Goal: Information Seeking & Learning: Find specific fact

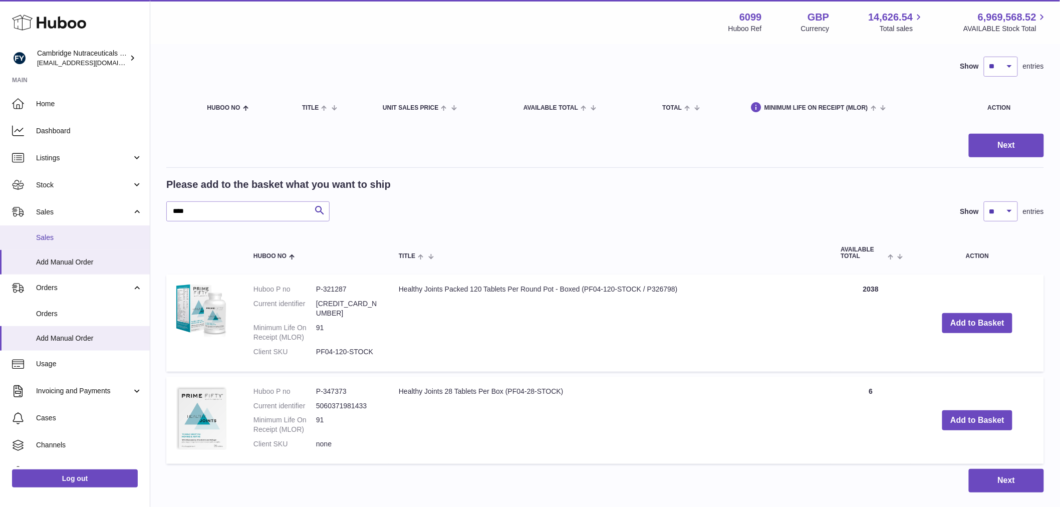
click at [69, 235] on span "Sales" at bounding box center [89, 238] width 106 height 10
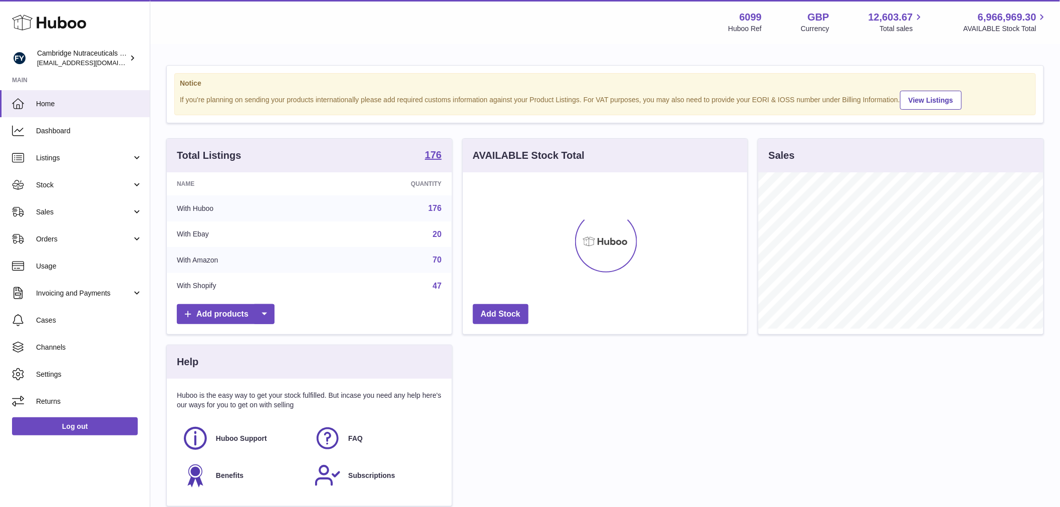
scroll to position [156, 285]
click at [76, 207] on span "Sales" at bounding box center [84, 212] width 96 height 10
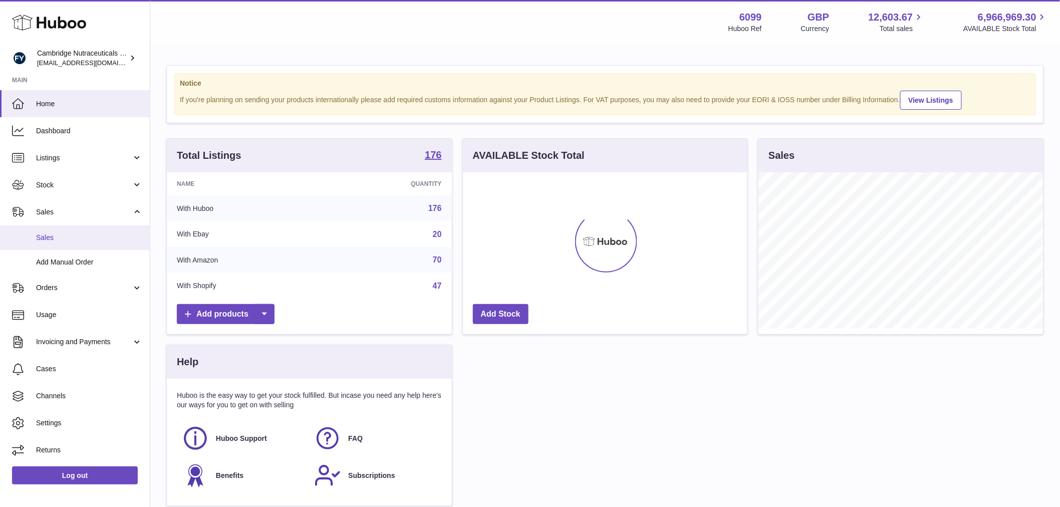
click at [76, 231] on link "Sales" at bounding box center [75, 237] width 150 height 25
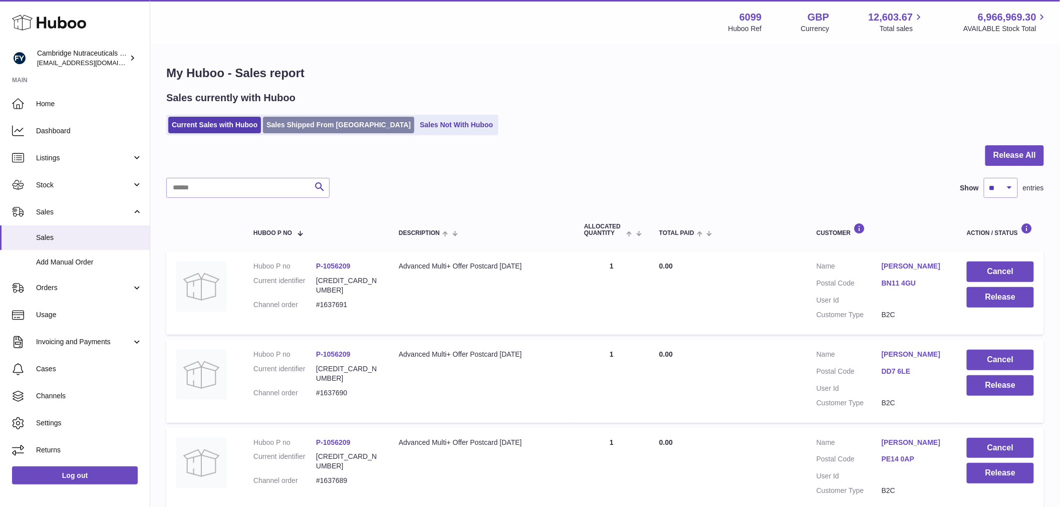
click at [309, 125] on link "Sales Shipped From [GEOGRAPHIC_DATA]" at bounding box center [338, 125] width 151 height 17
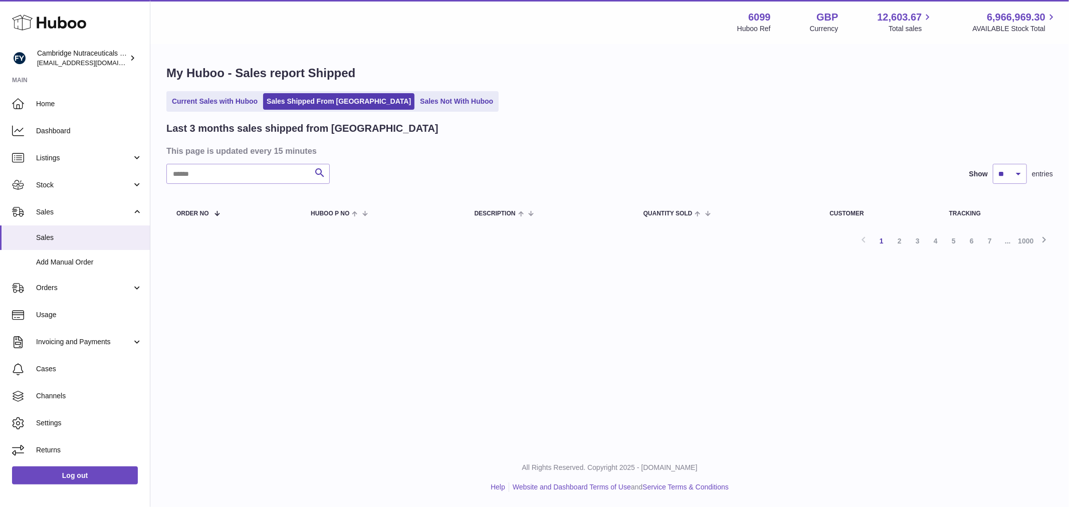
click at [209, 174] on input "text" at bounding box center [247, 174] width 163 height 20
drag, startPoint x: 178, startPoint y: 173, endPoint x: 161, endPoint y: 171, distance: 16.7
click at [161, 171] on div "My Huboo - Sales report Shipped Current Sales with Huboo Sales Shipped From [GE…" at bounding box center [609, 161] width 918 height 232
drag, startPoint x: 234, startPoint y: 171, endPoint x: 137, endPoint y: 178, distance: 97.5
click at [137, 178] on div "**********" at bounding box center [534, 253] width 1069 height 507
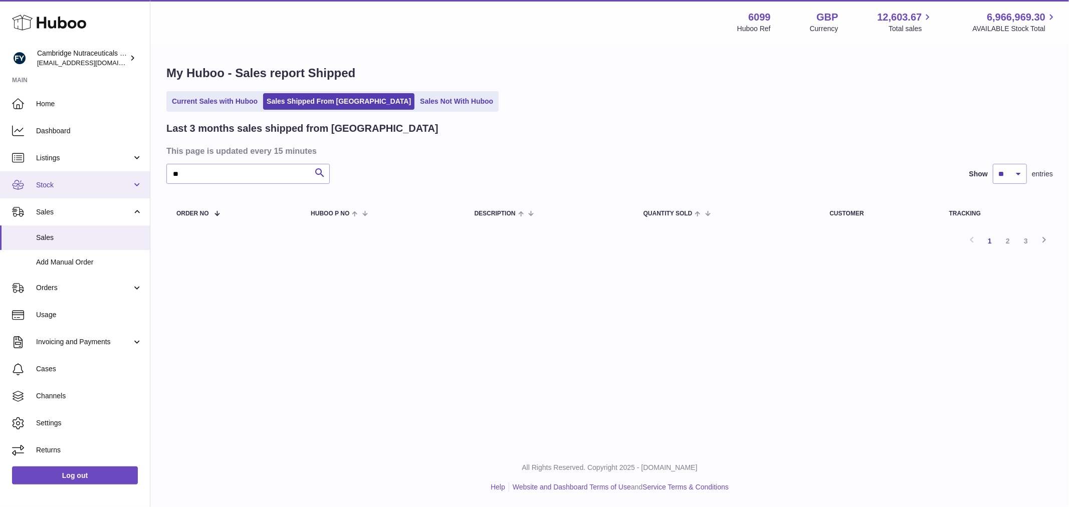
type input "**"
click at [1008, 175] on select "** ** **" at bounding box center [1010, 174] width 34 height 20
select select "**"
click at [993, 164] on select "** ** **" at bounding box center [1010, 174] width 34 height 20
click at [194, 173] on input "**" at bounding box center [247, 174] width 163 height 20
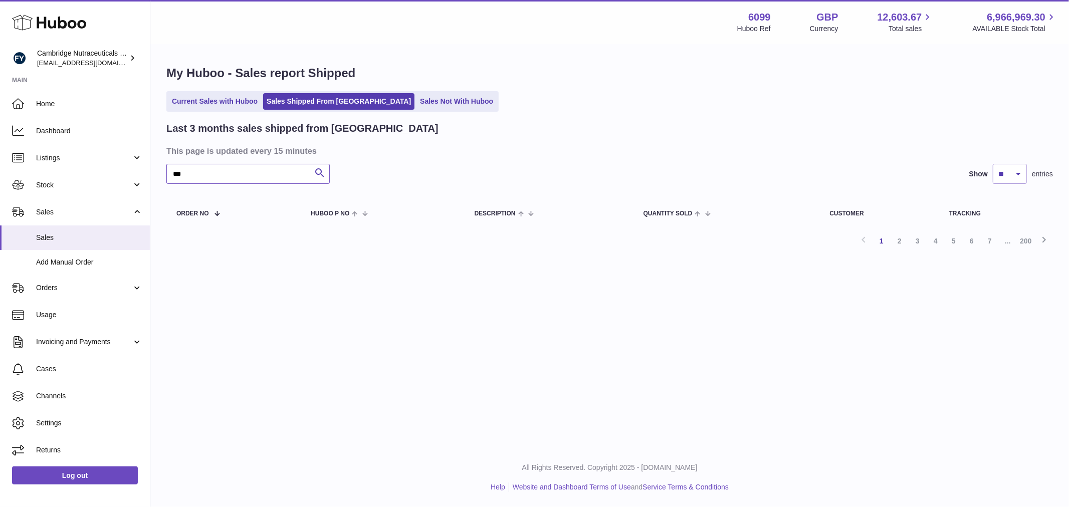
type input "***"
click at [211, 105] on link "Current Sales with Huboo" at bounding box center [214, 101] width 93 height 17
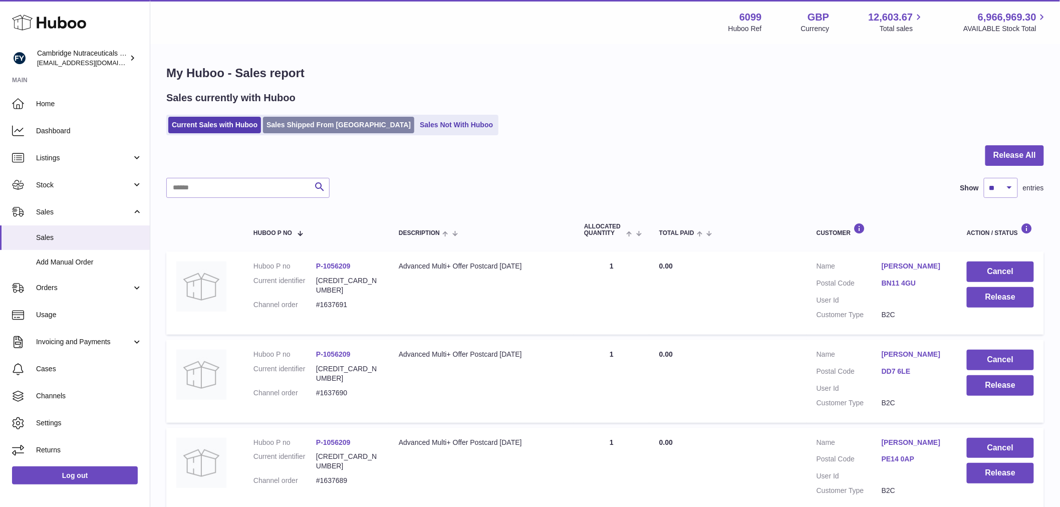
click at [283, 119] on link "Sales Shipped From [GEOGRAPHIC_DATA]" at bounding box center [338, 125] width 151 height 17
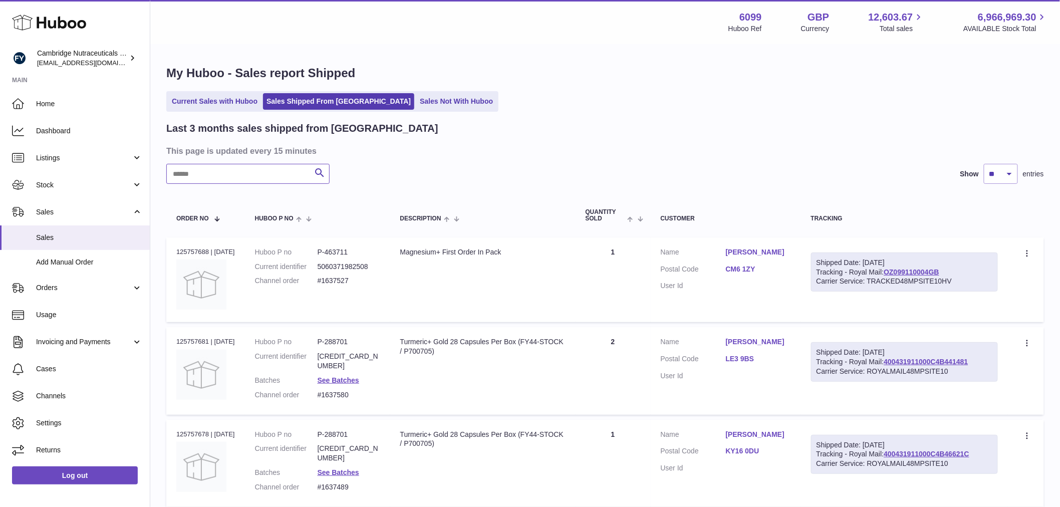
click at [210, 178] on input "text" at bounding box center [247, 174] width 163 height 20
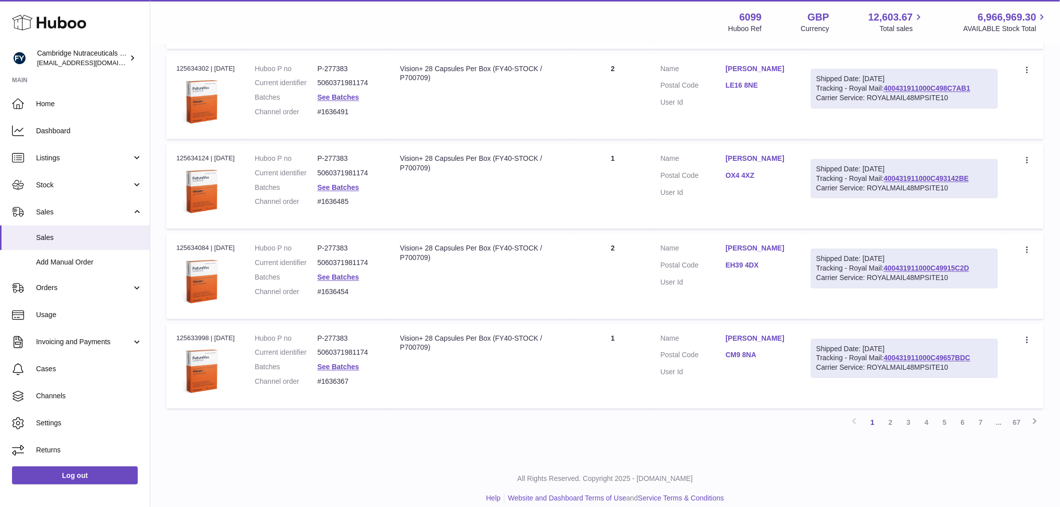
scroll to position [724, 0]
click at [888, 423] on link "2" at bounding box center [891, 422] width 18 height 18
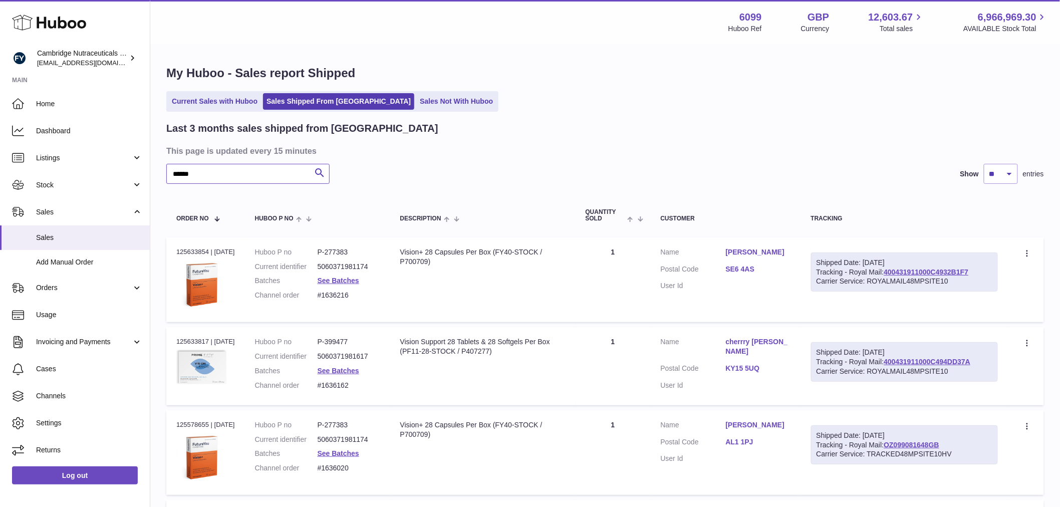
drag, startPoint x: 222, startPoint y: 167, endPoint x: 156, endPoint y: 178, distance: 67.1
type input "**********"
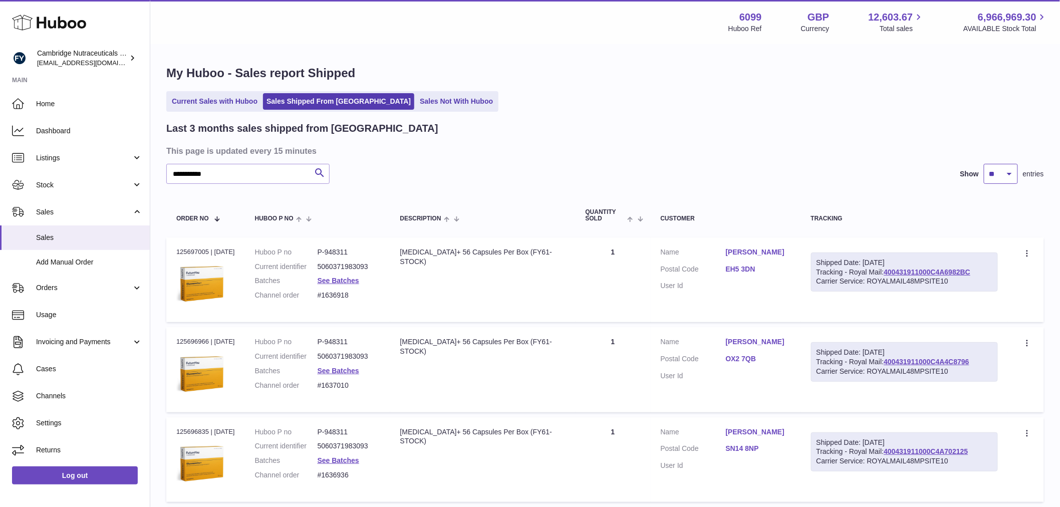
click at [1003, 167] on select "** ** **" at bounding box center [1001, 174] width 34 height 20
select select "**"
click at [984, 164] on select "** ** **" at bounding box center [1001, 174] width 34 height 20
drag, startPoint x: 219, startPoint y: 173, endPoint x: 126, endPoint y: 177, distance: 93.8
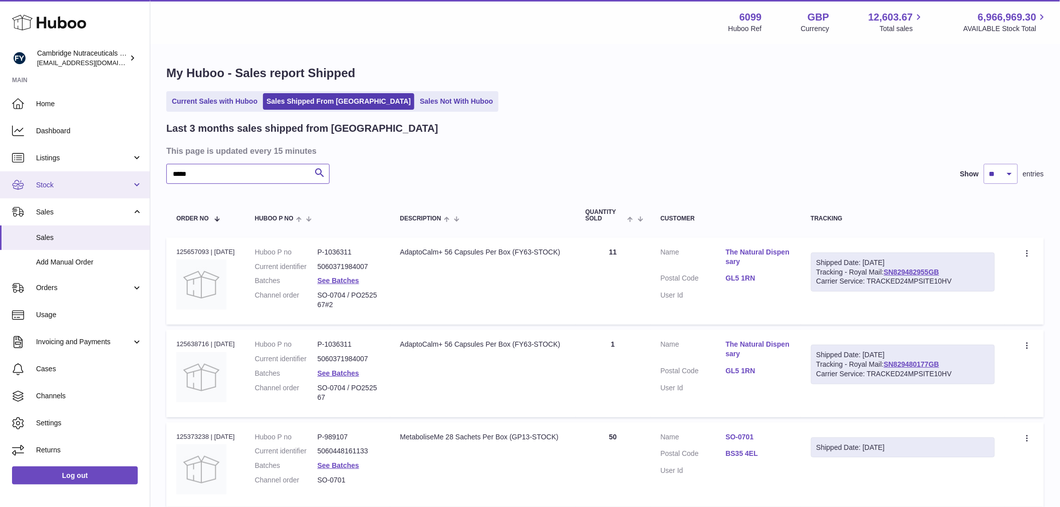
drag, startPoint x: 210, startPoint y: 173, endPoint x: 145, endPoint y: 182, distance: 65.8
type input "**********"
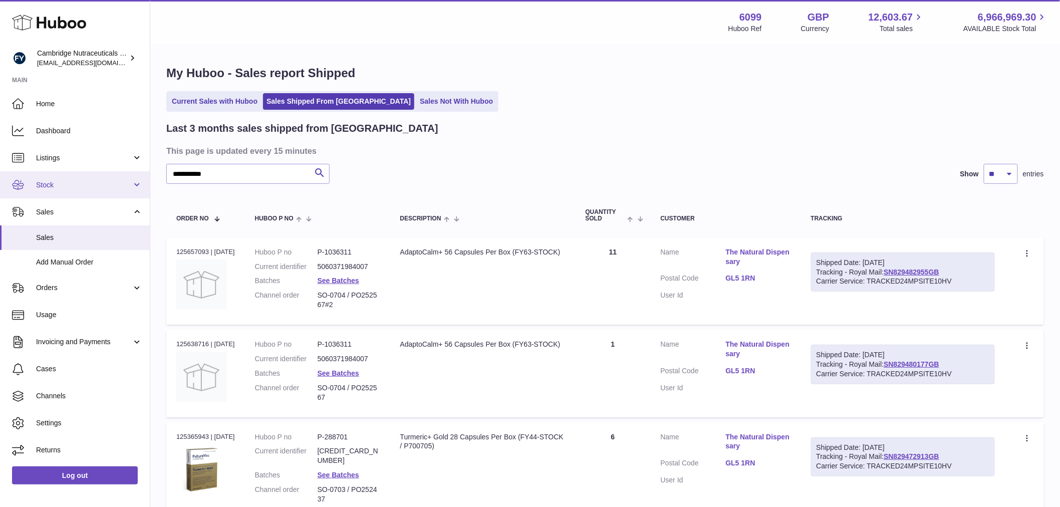
click at [63, 192] on link "Stock" at bounding box center [75, 184] width 150 height 27
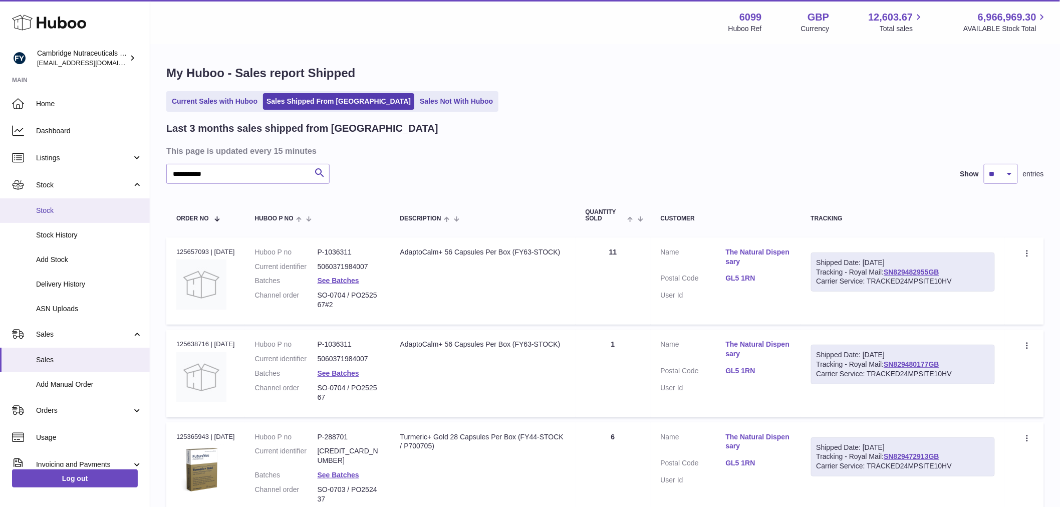
click at [63, 210] on span "Stock" at bounding box center [89, 211] width 106 height 10
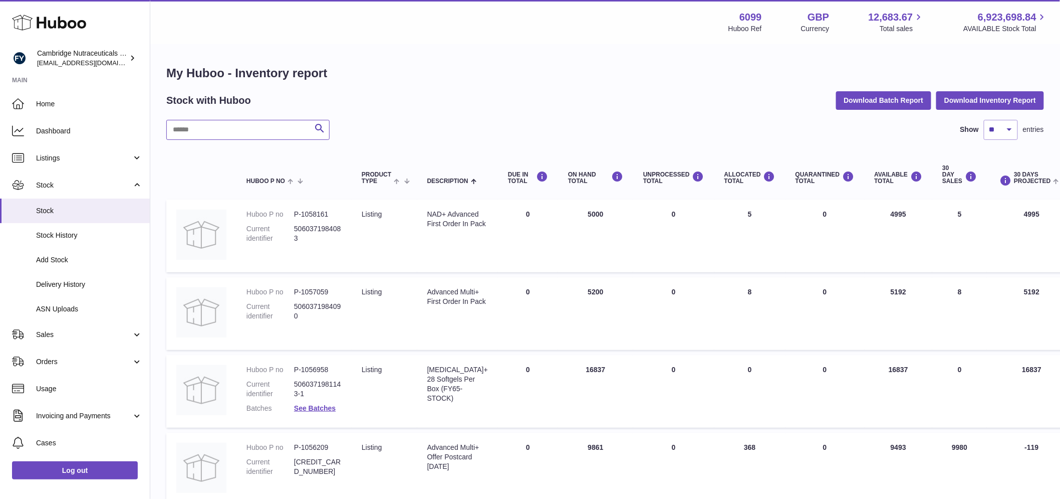
click at [268, 134] on input "text" at bounding box center [247, 130] width 163 height 20
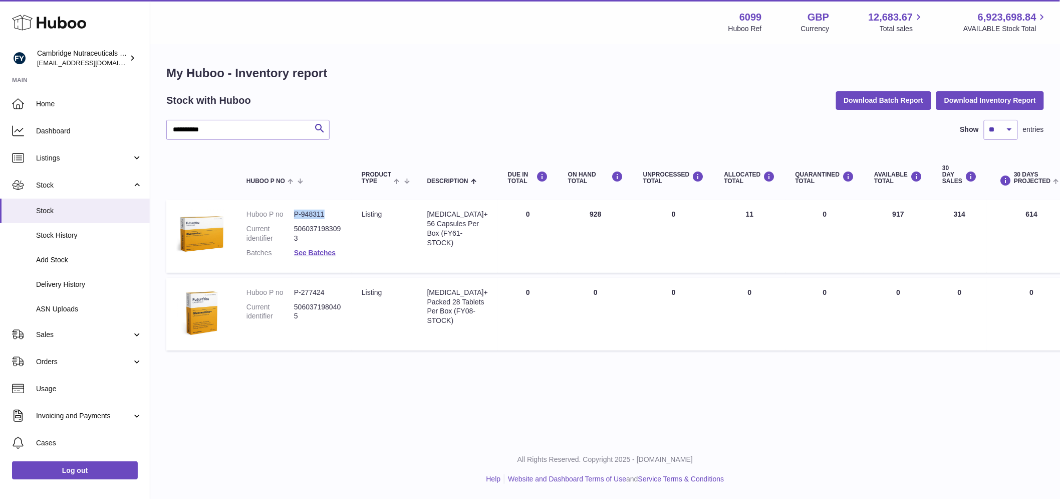
drag, startPoint x: 319, startPoint y: 212, endPoint x: 295, endPoint y: 214, distance: 24.7
click at [295, 214] on dd "P-948311" at bounding box center [318, 214] width 48 height 10
copy dd "P-948311"
drag, startPoint x: 220, startPoint y: 134, endPoint x: 123, endPoint y: 133, distance: 97.2
click at [125, 133] on div "**********" at bounding box center [530, 249] width 1060 height 499
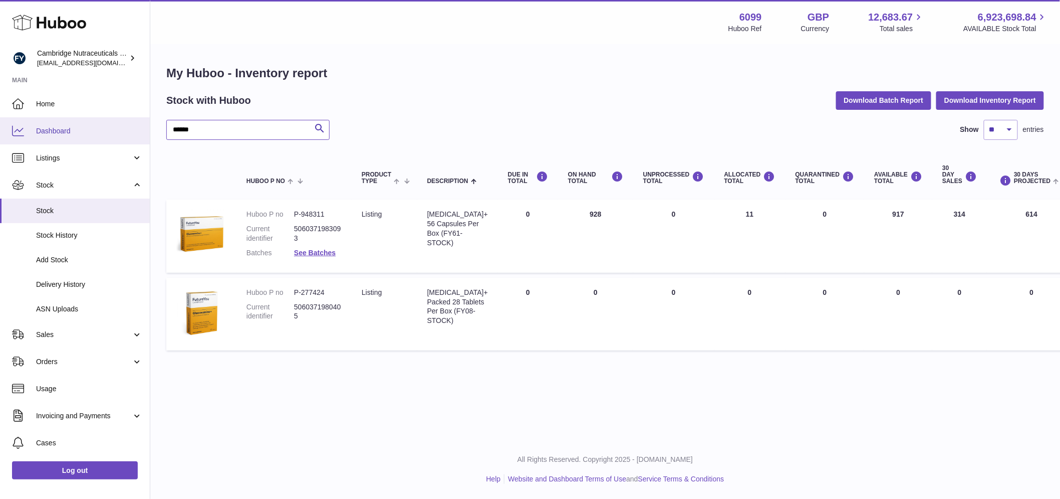
type input "******"
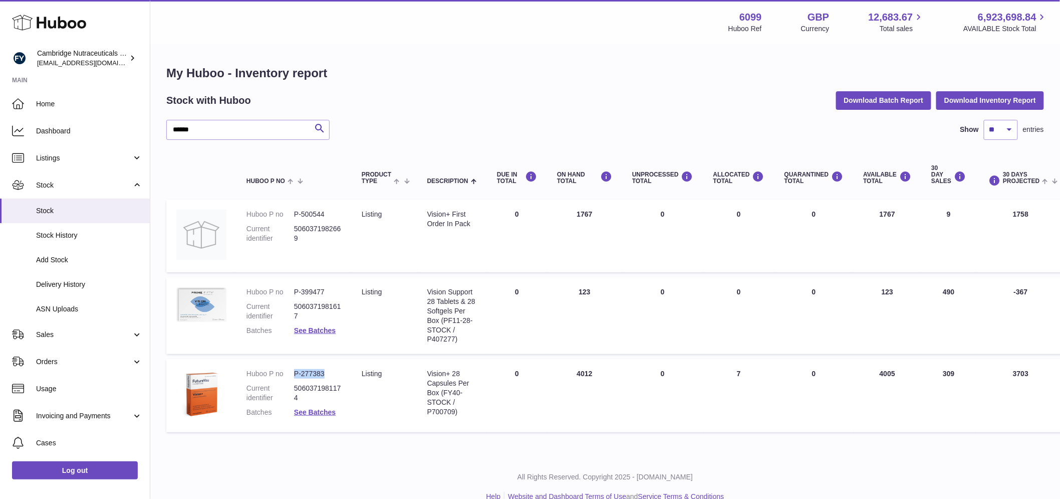
drag, startPoint x: 328, startPoint y: 373, endPoint x: 293, endPoint y: 373, distance: 35.1
click at [293, 373] on dl "Huboo P no P-277383 Current identifier 5060371981174 Batches See Batches" at bounding box center [294, 395] width 95 height 53
copy dl "P-277383"
click at [100, 334] on span "Sales" at bounding box center [84, 335] width 96 height 10
click at [48, 358] on span "Sales" at bounding box center [89, 360] width 106 height 10
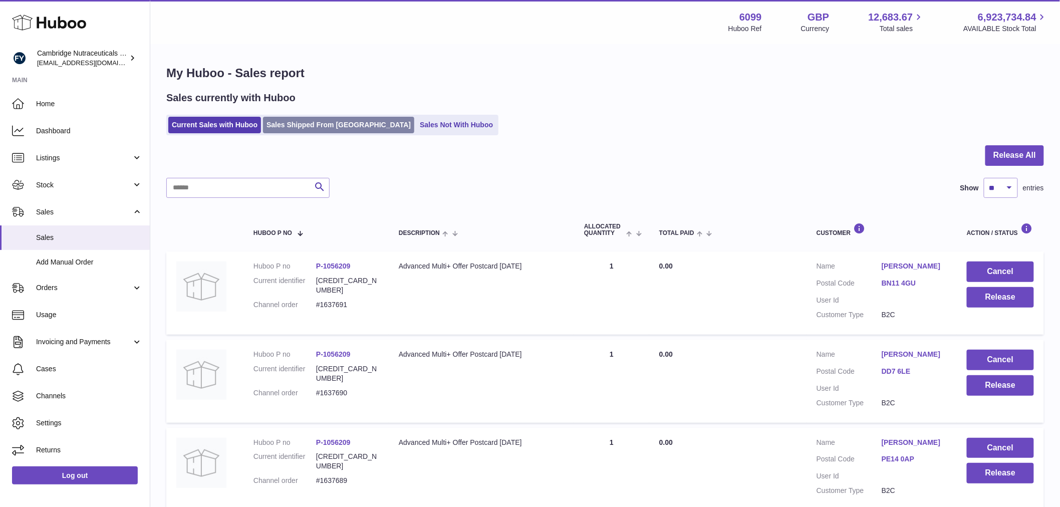
drag, startPoint x: 301, startPoint y: 120, endPoint x: 288, endPoint y: 131, distance: 17.1
click at [299, 120] on link "Sales Shipped From Huboo" at bounding box center [338, 125] width 151 height 17
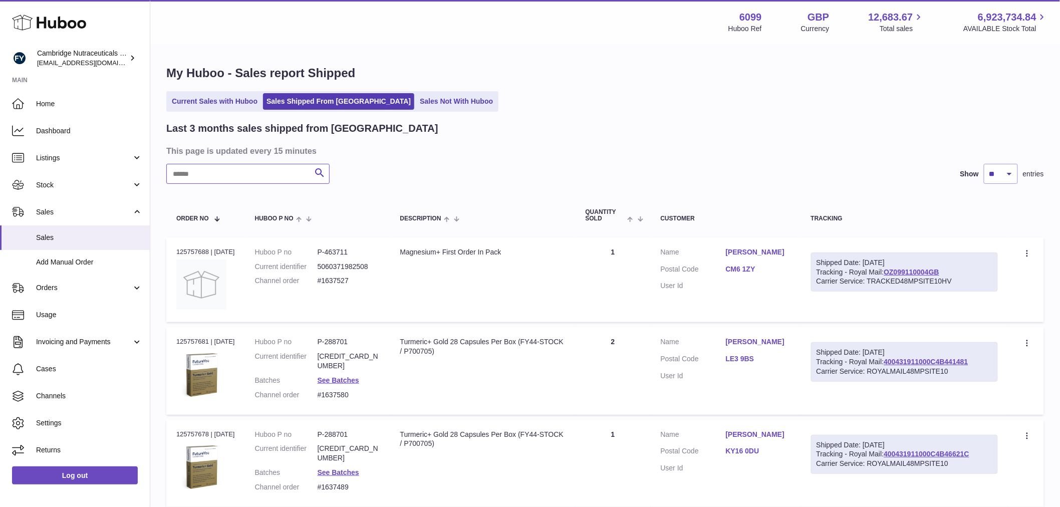
click at [228, 174] on input "text" at bounding box center [247, 174] width 163 height 20
type input "**********"
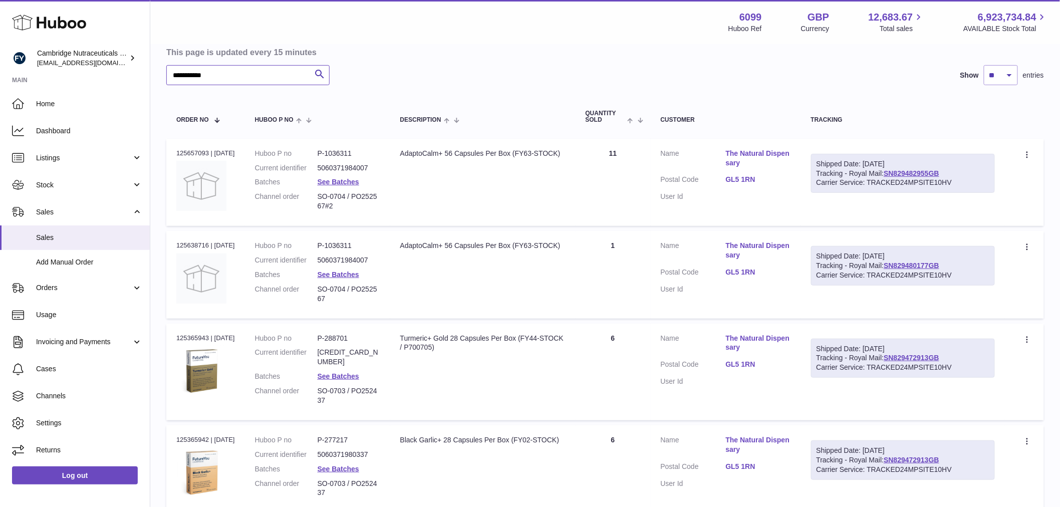
scroll to position [111, 0]
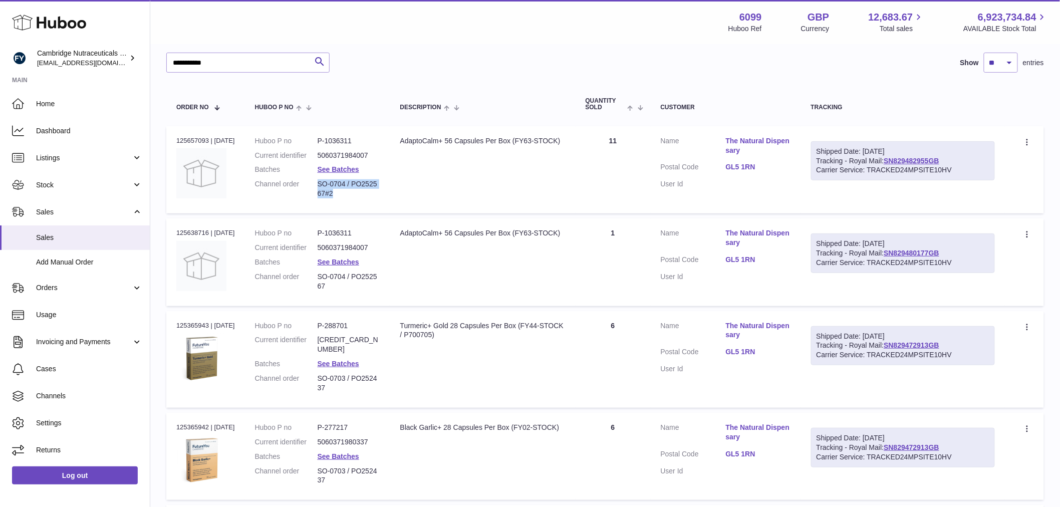
drag, startPoint x: 339, startPoint y: 189, endPoint x: 323, endPoint y: 186, distance: 16.7
click at [323, 186] on dd "SO-0704 / PO252567#2" at bounding box center [349, 188] width 63 height 19
copy dd "SO-0704 / PO252567#2"
drag, startPoint x: 238, startPoint y: 64, endPoint x: 3, endPoint y: 57, distance: 236.1
click at [0, 48] on html ".st0{fill:#141414;}" at bounding box center [530, 142] width 1060 height 507
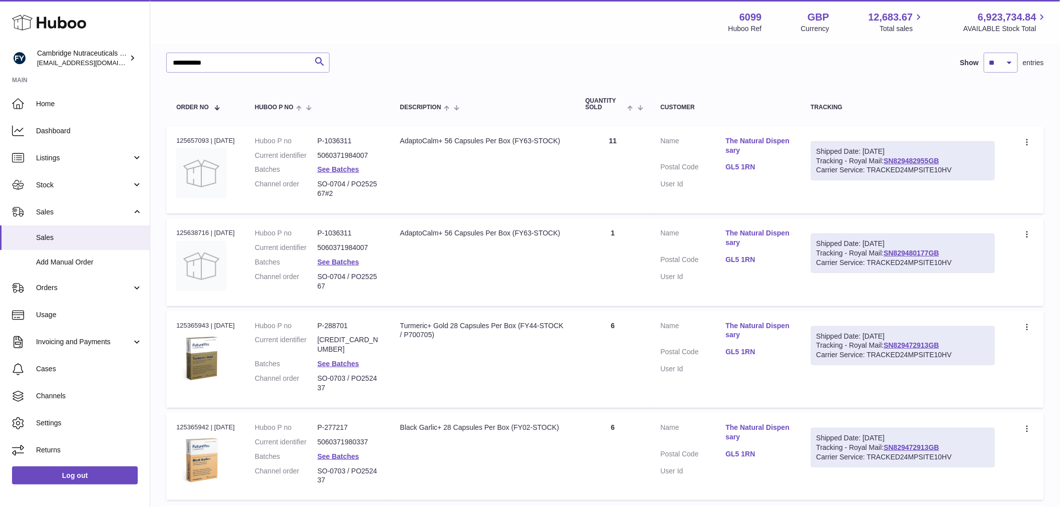
drag, startPoint x: 60, startPoint y: 175, endPoint x: 67, endPoint y: 198, distance: 23.6
click at [60, 176] on link "Stock" at bounding box center [75, 184] width 150 height 27
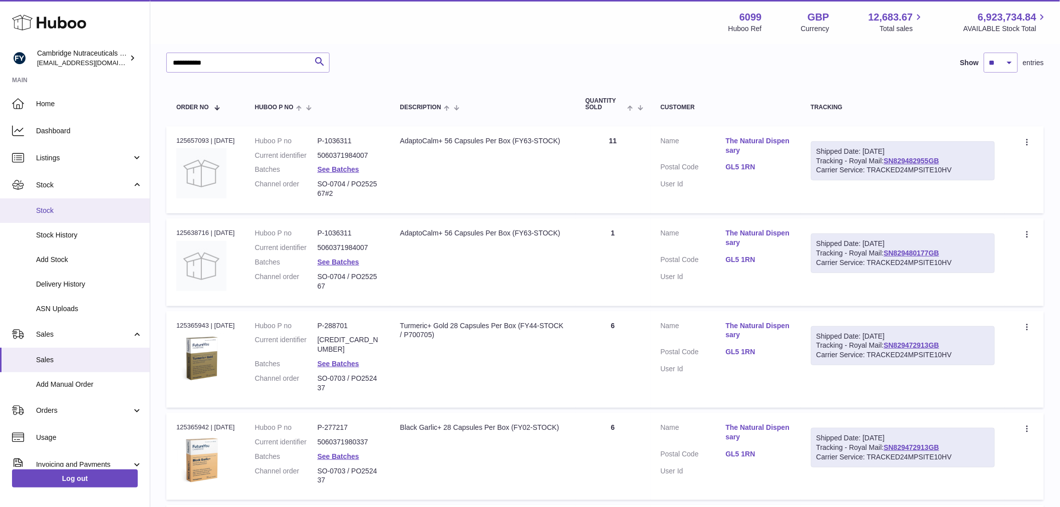
click at [67, 208] on span "Stock" at bounding box center [89, 211] width 106 height 10
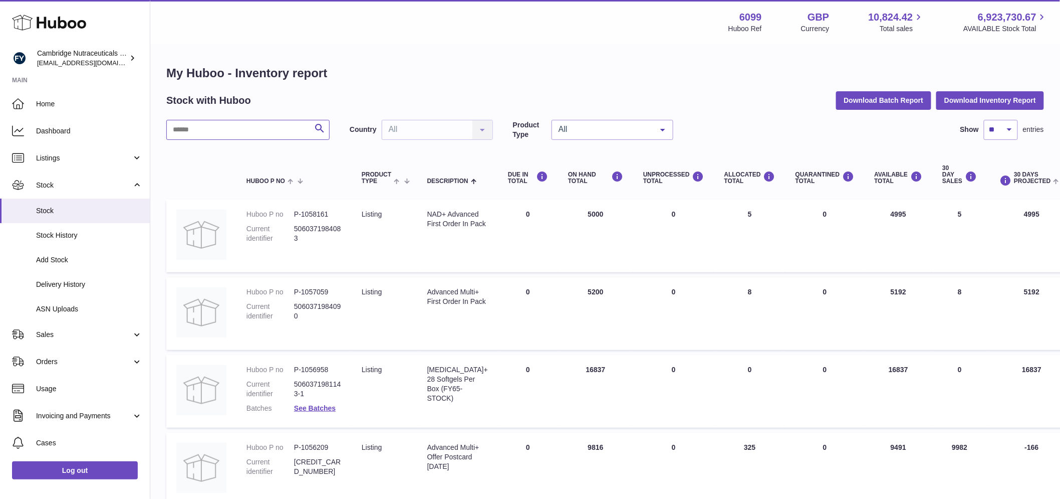
click at [197, 129] on input "text" at bounding box center [247, 130] width 163 height 20
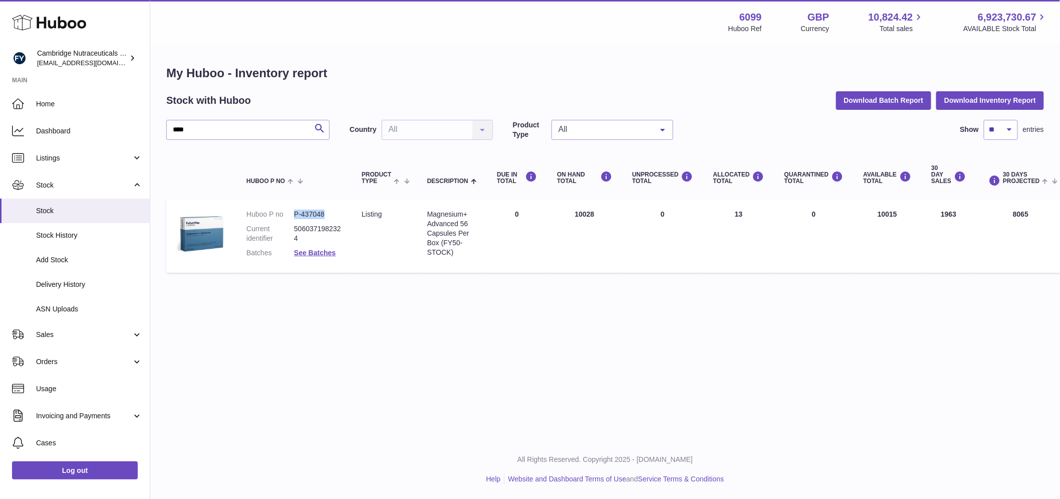
drag, startPoint x: 328, startPoint y: 212, endPoint x: 295, endPoint y: 214, distance: 33.2
click at [295, 214] on dd "P-437048" at bounding box center [318, 214] width 48 height 10
copy dd "P-437048"
drag, startPoint x: 202, startPoint y: 132, endPoint x: 161, endPoint y: 133, distance: 41.1
click at [161, 133] on div "My Huboo - Inventory report Stock with Huboo Download Batch Report Download Inv…" at bounding box center [605, 171] width 910 height 253
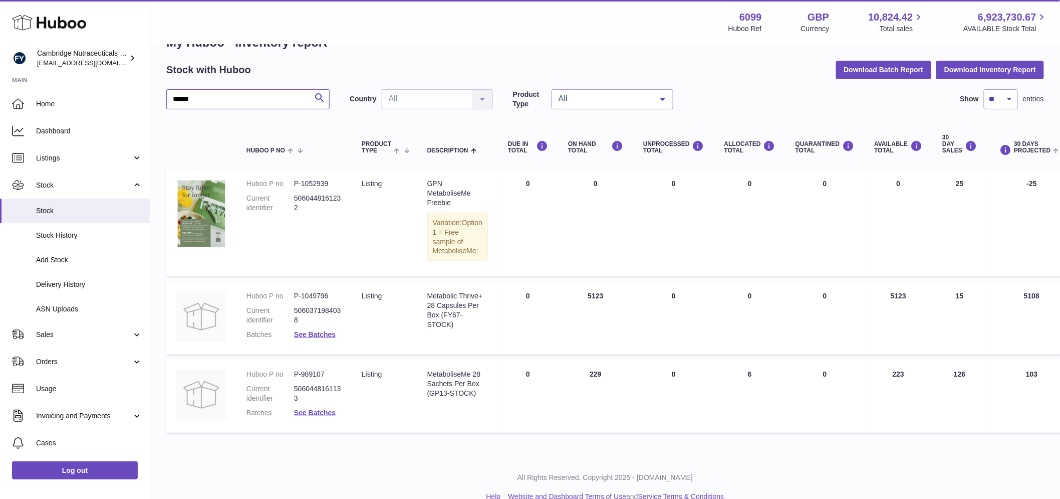
scroll to position [57, 0]
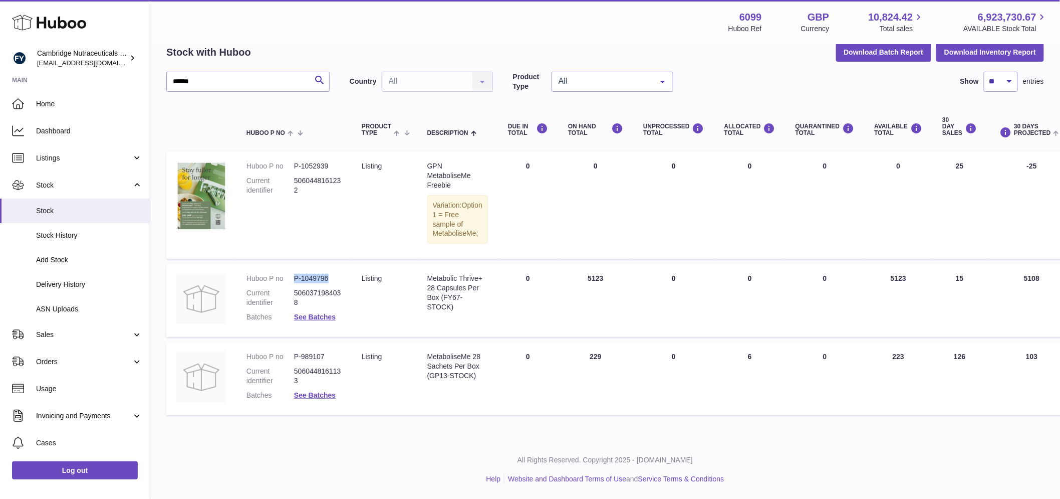
drag, startPoint x: 329, startPoint y: 276, endPoint x: 292, endPoint y: 281, distance: 37.5
click at [292, 281] on dl "Huboo P no P-1049796 Current identifier 5060371984038 Batches See Batches" at bounding box center [294, 300] width 95 height 53
copy dl "P-1049796"
drag, startPoint x: 479, startPoint y: 278, endPoint x: 487, endPoint y: 277, distance: 7.6
click at [483, 277] on div "Metabolic Thrive+ 28 Capsules Per Box (FY67-STOCK)" at bounding box center [457, 293] width 61 height 38
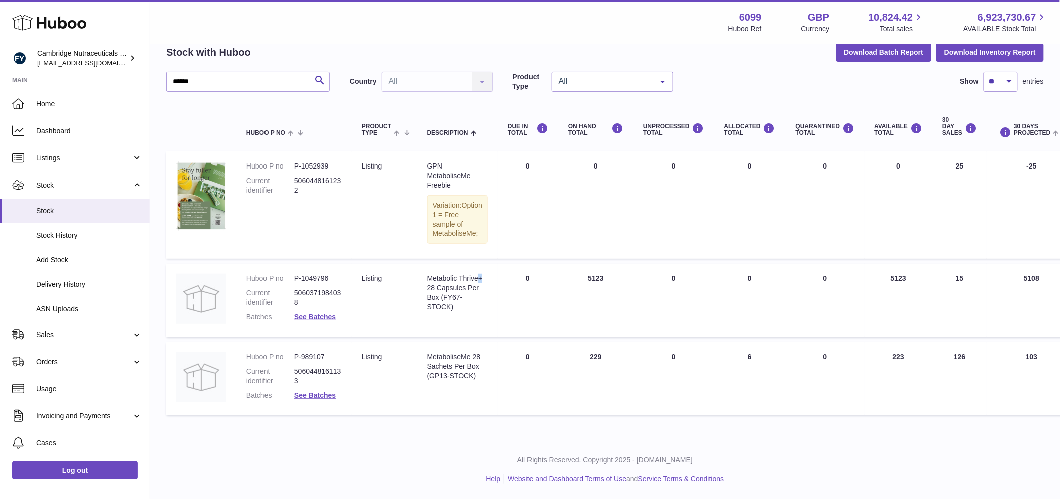
click at [489, 279] on td "Description Metabolic Thrive+ 28 Capsules Per Box (FY67-STOCK)" at bounding box center [457, 300] width 81 height 73
drag, startPoint x: 443, startPoint y: 279, endPoint x: 422, endPoint y: 279, distance: 21.5
click at [443, 280] on div "Metabolic Thrive+ 28 Capsules Per Box (FY67-STOCK)" at bounding box center [457, 293] width 61 height 38
drag, startPoint x: 428, startPoint y: 276, endPoint x: 489, endPoint y: 278, distance: 60.7
click at [489, 278] on td "Description Metabolic Thrive+ 28 Capsules Per Box (FY67-STOCK)" at bounding box center [457, 300] width 81 height 73
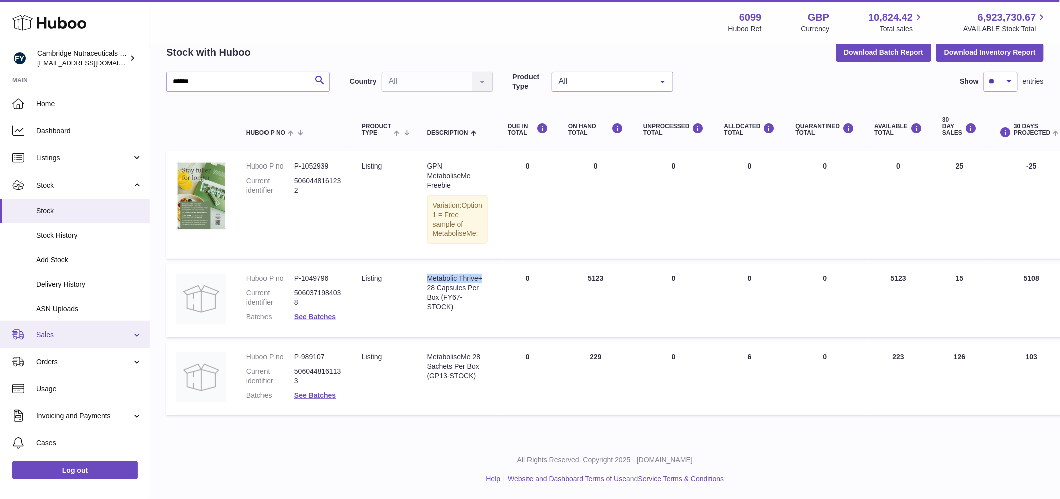
copy div "Metabolic Thrive+"
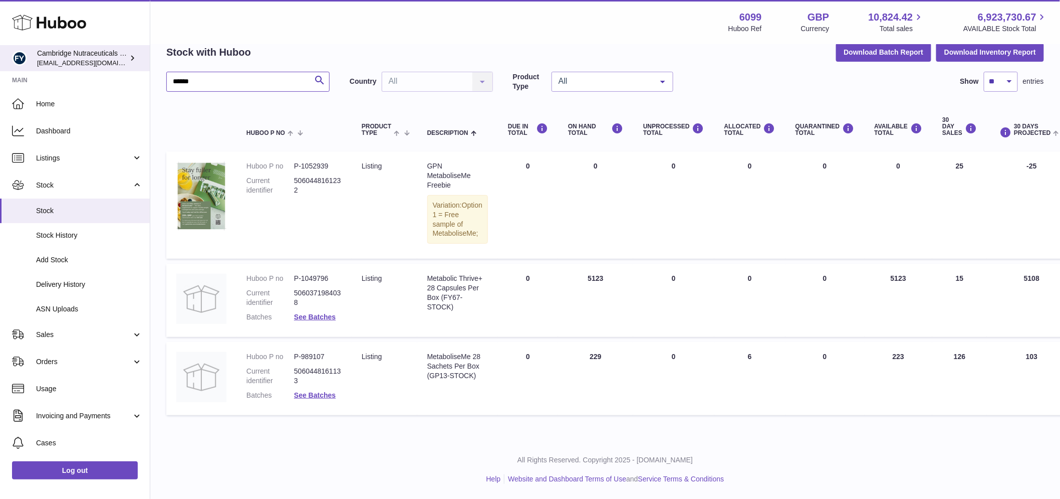
drag, startPoint x: 211, startPoint y: 73, endPoint x: 116, endPoint y: 69, distance: 95.8
click at [116, 69] on div "Huboo Cambridge Nutraceuticals Ltd [EMAIL_ADDRESS][DOMAIN_NAME] Main Home Dashb…" at bounding box center [530, 225] width 1060 height 547
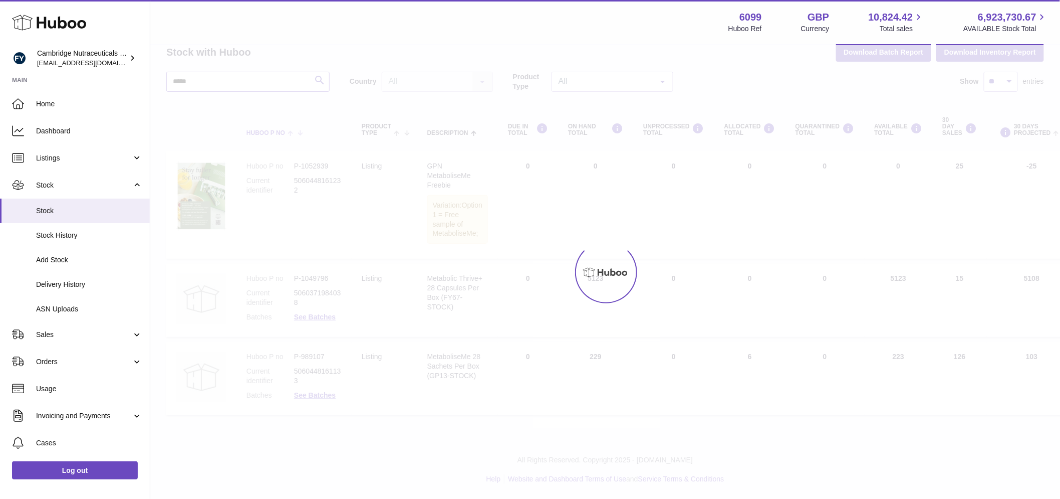
scroll to position [8, 0]
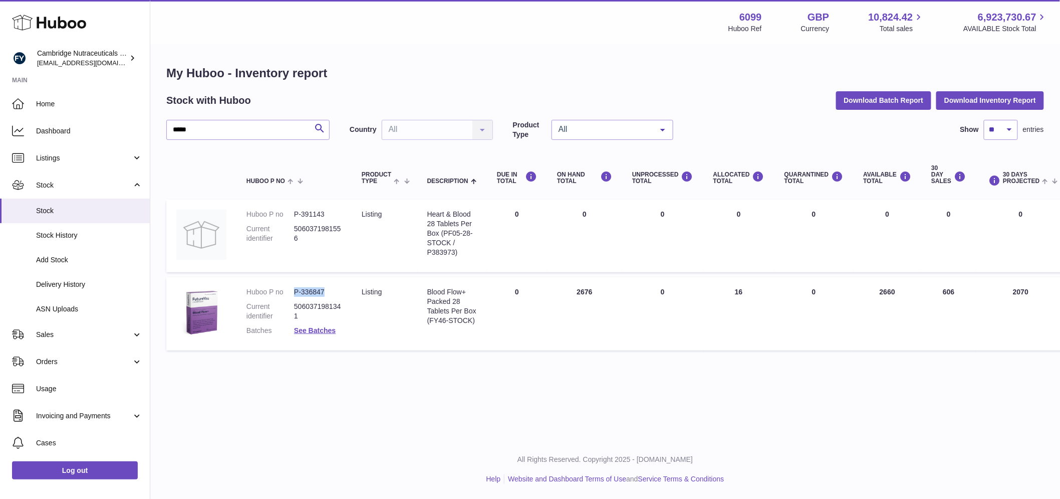
drag, startPoint x: 329, startPoint y: 284, endPoint x: 287, endPoint y: 286, distance: 41.6
click at [287, 287] on dl "Huboo P no P-336847 Current identifier 5060371981341 Batches See Batches" at bounding box center [294, 313] width 95 height 53
copy dl "P-336847"
click at [442, 267] on table "Huboo P no Product Type Description DUE IN TOTAL ON HAND Total UNPROCESSED Tota…" at bounding box center [715, 252] width 1098 height 205
drag, startPoint x: 466, startPoint y: 282, endPoint x: 416, endPoint y: 282, distance: 49.6
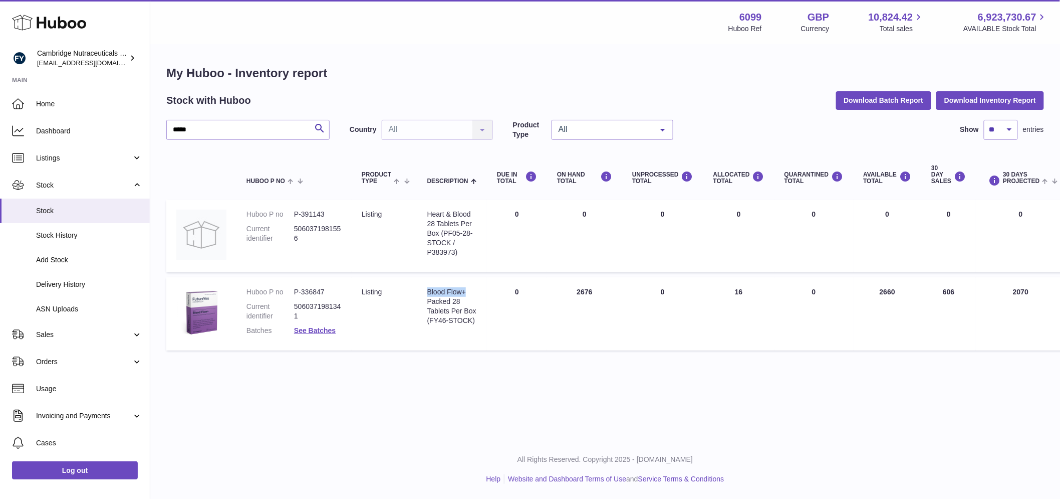
click at [416, 282] on tr "Huboo P no P-336847 Current identifier 5060371981341 Batches See Batches Produc…" at bounding box center [715, 313] width 1098 height 73
copy tr "Description Blood Flow+"
drag, startPoint x: 216, startPoint y: 117, endPoint x: 162, endPoint y: 116, distance: 54.6
click at [162, 116] on div "My Huboo - Inventory report Stock with Huboo Download Batch Report Download Inv…" at bounding box center [605, 210] width 910 height 330
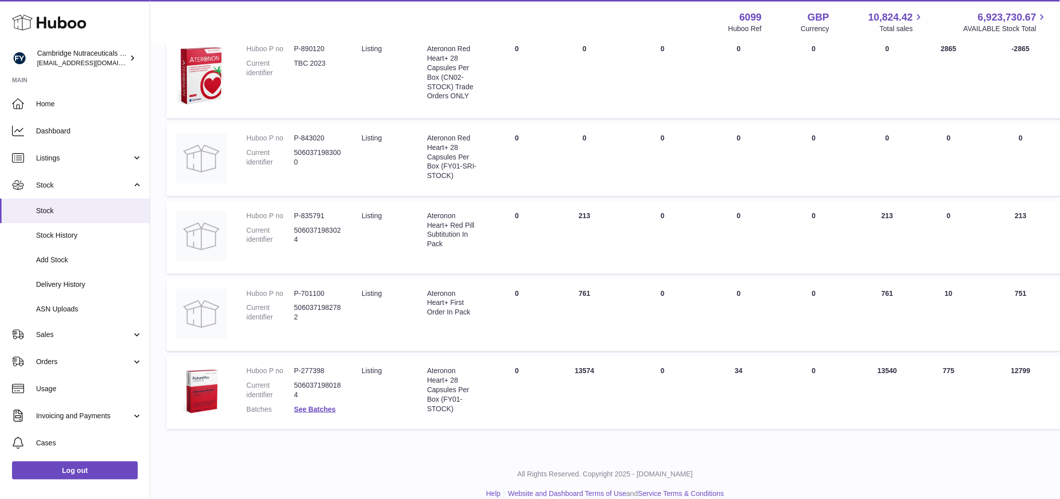
scroll to position [259, 0]
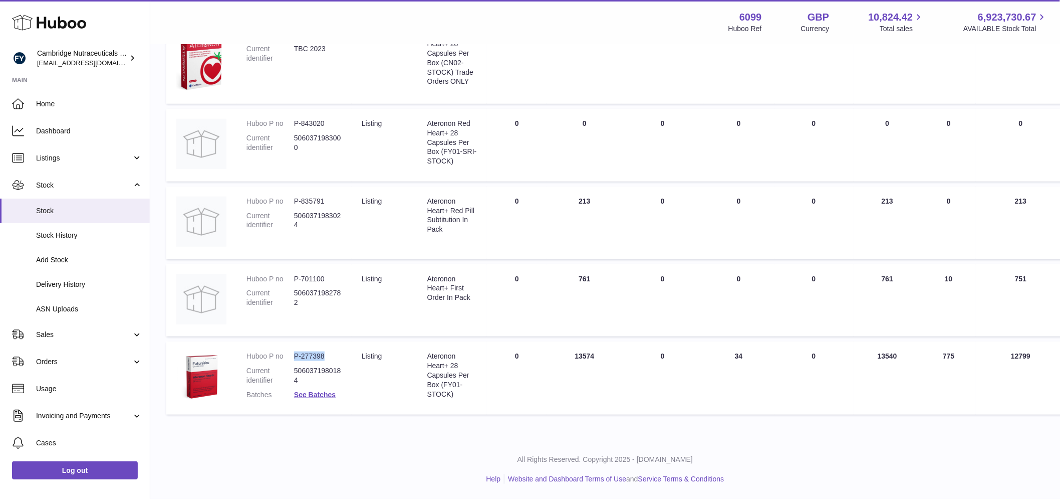
drag, startPoint x: 328, startPoint y: 354, endPoint x: 286, endPoint y: 359, distance: 42.8
click at [286, 358] on dl "Huboo P no P-277398 Current identifier 5060371980184 Batches See Batches" at bounding box center [294, 377] width 95 height 53
copy dl "P-277398"
click at [453, 361] on div "Ateronon Heart+ 28 Capsules Per Box (FY01-STOCK)" at bounding box center [452, 374] width 50 height 47
drag, startPoint x: 449, startPoint y: 366, endPoint x: 422, endPoint y: 354, distance: 29.8
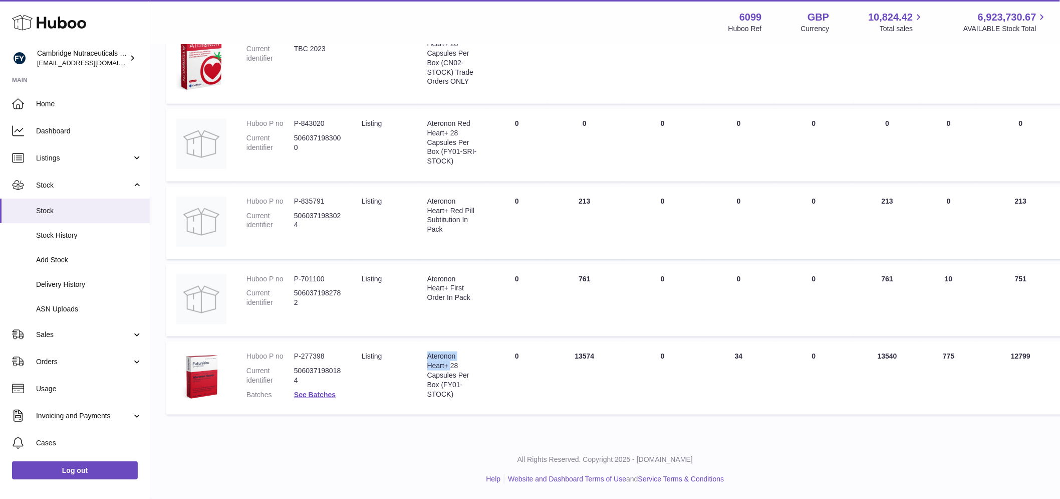
click at [422, 354] on td "Description Ateronon Heart+ 28 Capsules Per Box (FY01-STOCK)" at bounding box center [452, 377] width 70 height 73
copy div "Ateronon Heart+"
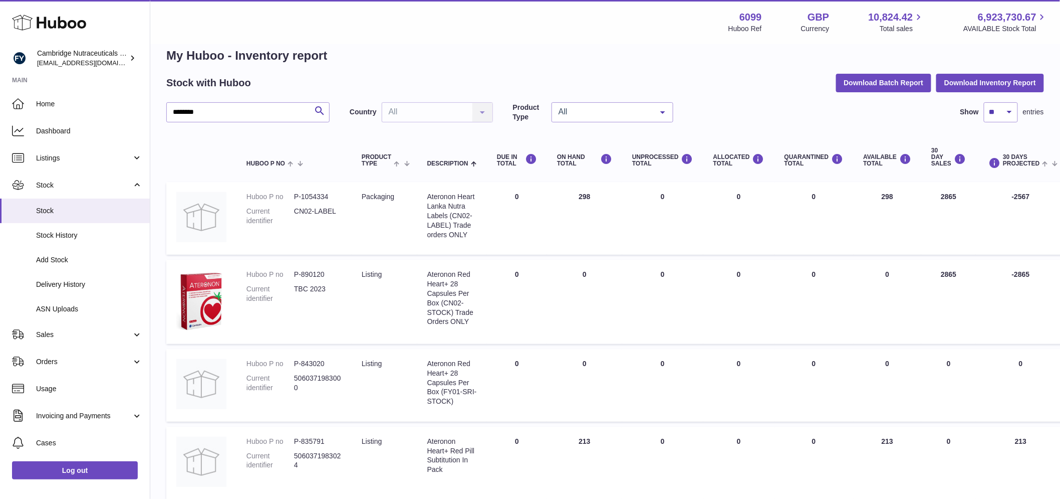
scroll to position [0, 0]
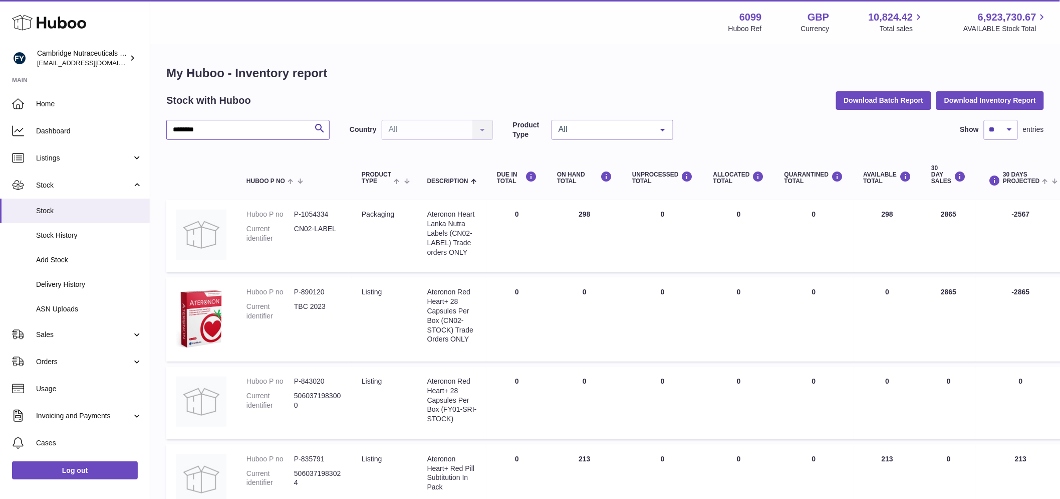
drag, startPoint x: 238, startPoint y: 126, endPoint x: 159, endPoint y: 126, distance: 79.7
click at [164, 125] on div "My Huboo - Inventory report Stock with Huboo Download Batch Report Download Inv…" at bounding box center [605, 371] width 910 height 652
type input "*****"
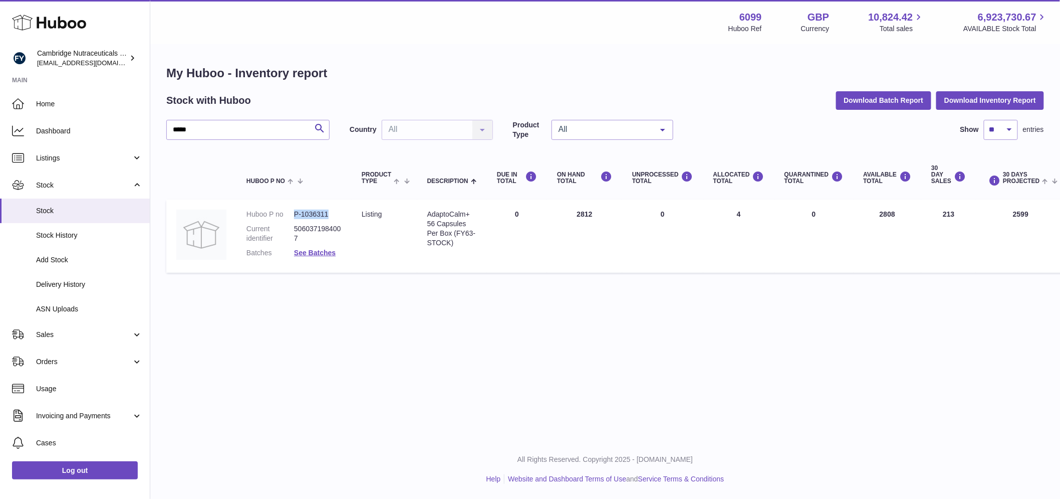
drag, startPoint x: 330, startPoint y: 211, endPoint x: 285, endPoint y: 212, distance: 45.1
click at [288, 212] on dl "Huboo P no P-1036311 Current identifier 5060371984007 Batches See Batches" at bounding box center [294, 235] width 95 height 53
copy dl "P-1036311"
drag, startPoint x: 458, startPoint y: 210, endPoint x: 465, endPoint y: 211, distance: 7.1
click at [458, 210] on div "AdaptoCalm+ 56 Capsules Per Box (FY63-STOCK)" at bounding box center [452, 228] width 50 height 38
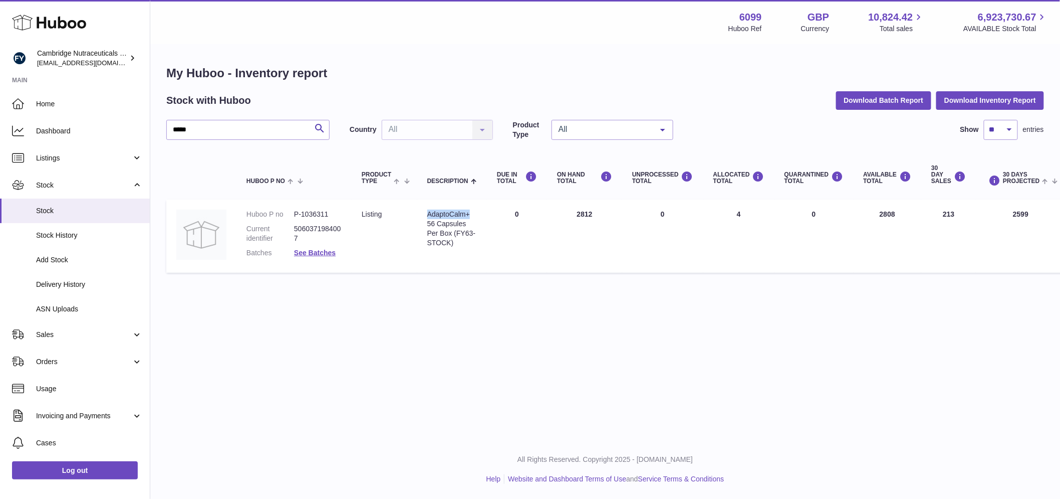
drag, startPoint x: 471, startPoint y: 213, endPoint x: 364, endPoint y: 247, distance: 112.4
click at [424, 216] on td "Description AdaptoCalm+ 56 Capsules Per Box (FY63-STOCK)" at bounding box center [452, 235] width 70 height 73
copy div "AdaptoCalm+"
